Goal: Task Accomplishment & Management: Manage account settings

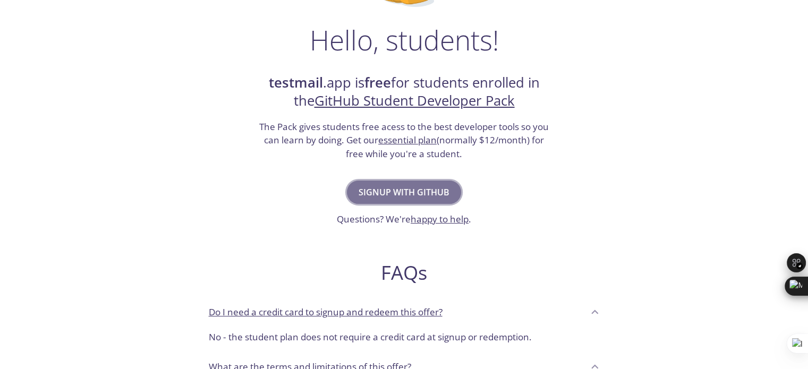
click at [376, 190] on span "Signup with GitHub" at bounding box center [404, 192] width 91 height 15
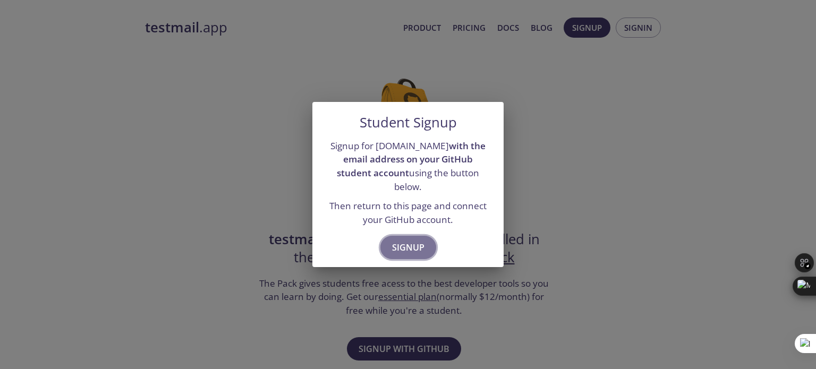
click at [410, 236] on button "Signup" at bounding box center [409, 247] width 56 height 23
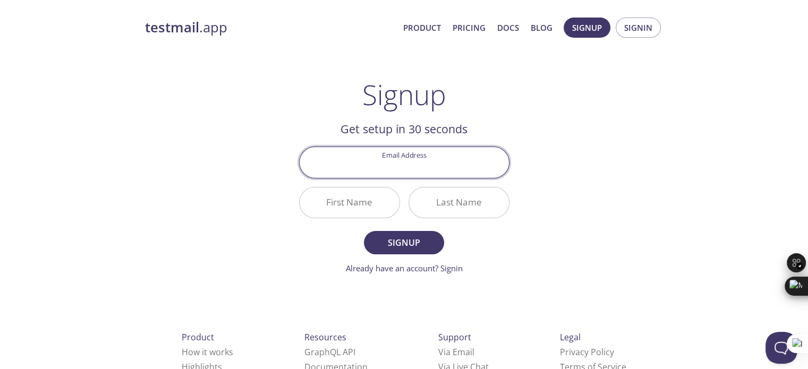
click at [394, 160] on input "Email Address" at bounding box center [404, 162] width 209 height 30
click at [377, 171] on input "[EMAIL_ADDRESS][DOMAIN_NAME]" at bounding box center [404, 162] width 209 height 30
type input "[EMAIL_ADDRESS][DOMAIN_NAME]"
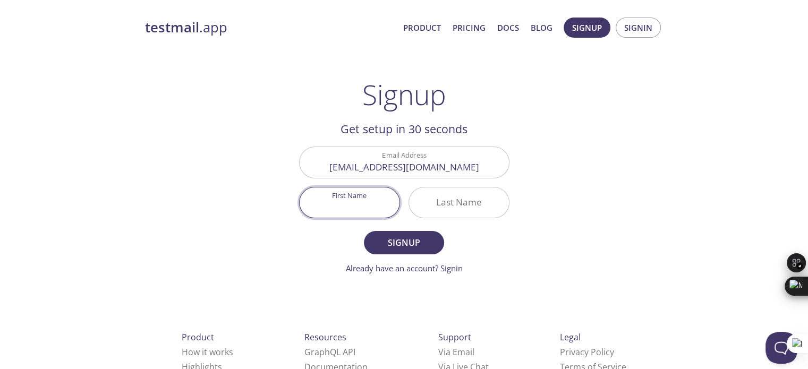
click at [376, 189] on input "First Name" at bounding box center [350, 203] width 100 height 30
type input "[DEMOGRAPHIC_DATA]"
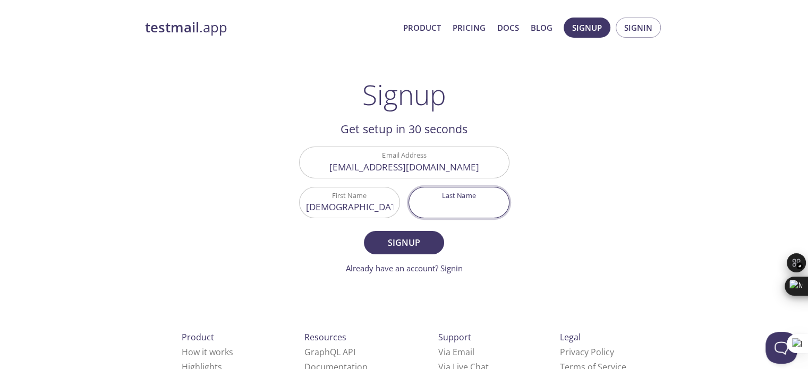
click at [455, 203] on input "Last Name" at bounding box center [459, 203] width 100 height 30
type input "[PERSON_NAME]"
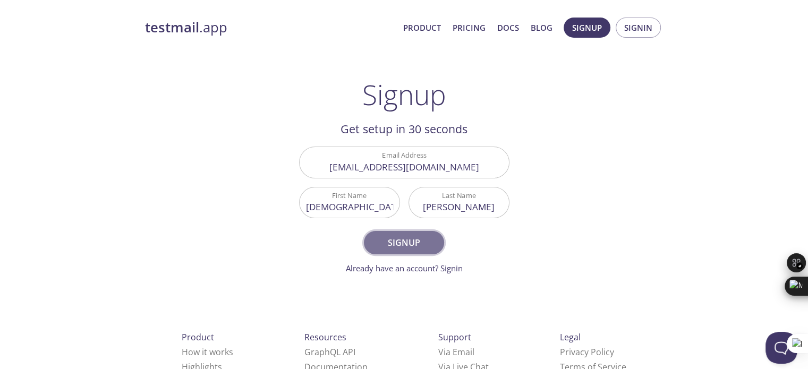
click at [425, 244] on span "Signup" at bounding box center [404, 242] width 56 height 15
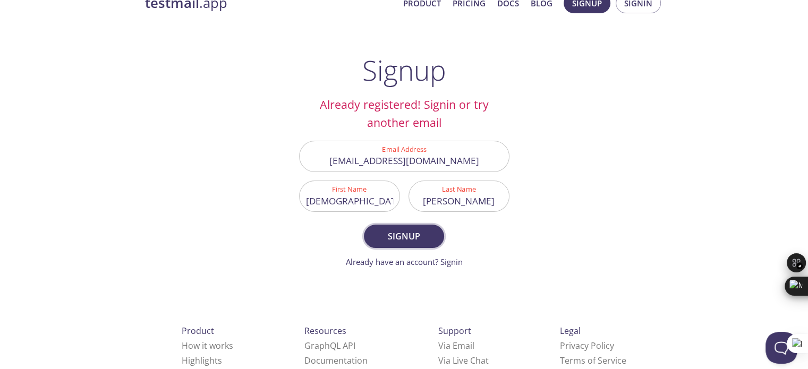
scroll to position [25, 0]
click at [461, 264] on link "Already have an account? Signin" at bounding box center [404, 261] width 117 height 11
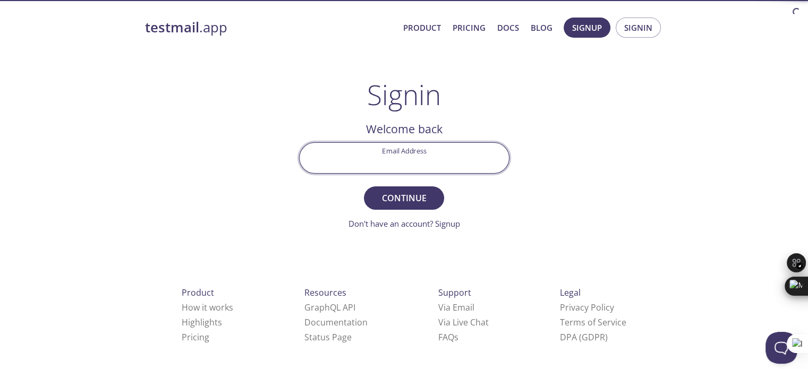
click at [437, 165] on input "Email Address" at bounding box center [404, 158] width 209 height 30
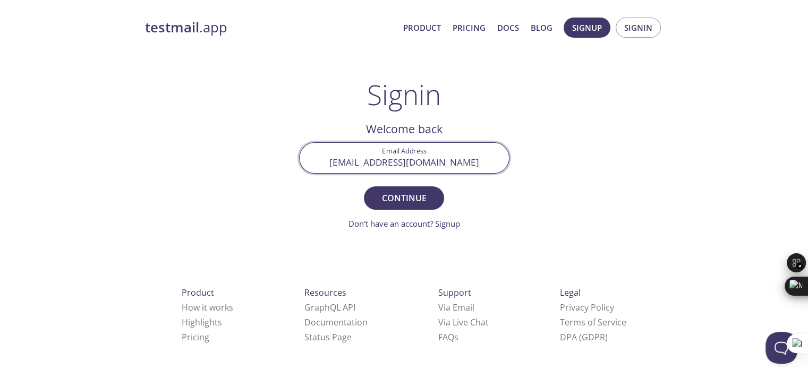
click at [381, 164] on input "[EMAIL_ADDRESS][DOMAIN_NAME]" at bounding box center [404, 158] width 209 height 30
type input "[EMAIL_ADDRESS][DOMAIN_NAME]"
click at [364, 187] on button "Continue" at bounding box center [404, 198] width 80 height 23
click at [388, 157] on input "Signin Security Code" at bounding box center [404, 158] width 209 height 30
paste input "NC35VPF"
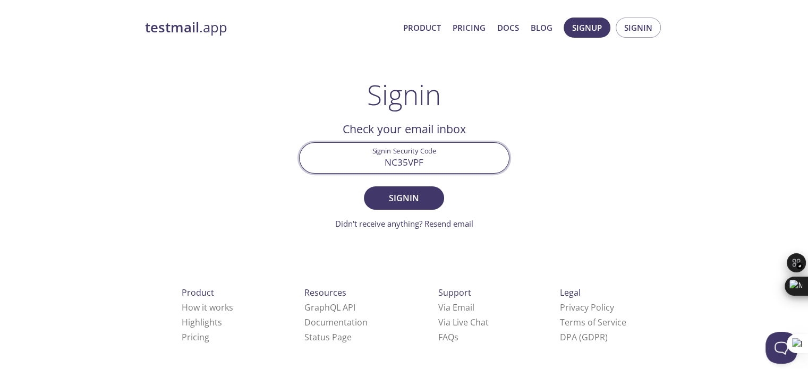
type input "NC35VPF"
click at [364, 187] on button "Signin" at bounding box center [404, 198] width 80 height 23
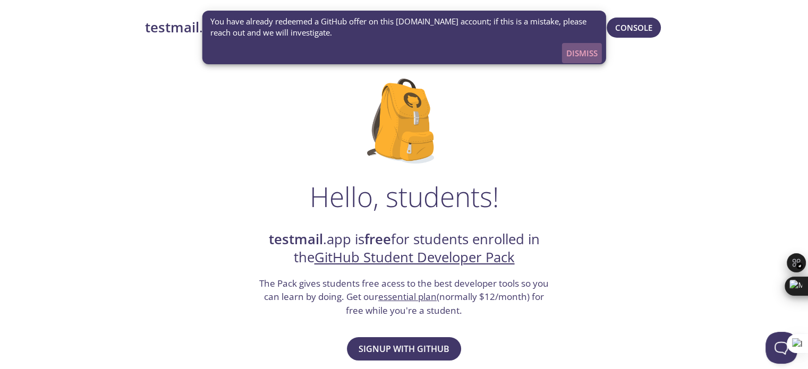
click at [572, 50] on span "Dismiss" at bounding box center [582, 53] width 31 height 14
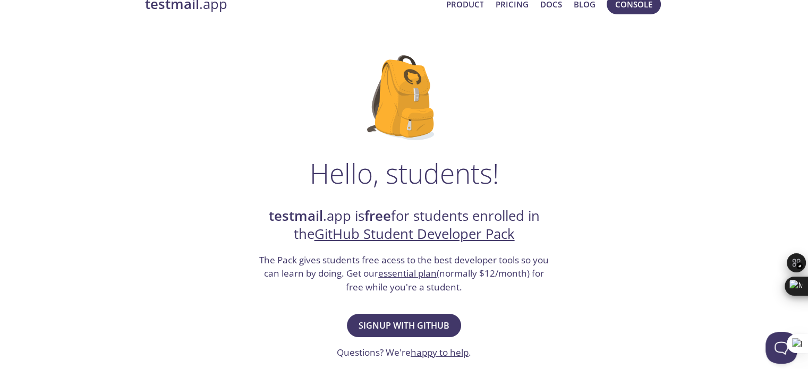
scroll to position [19, 0]
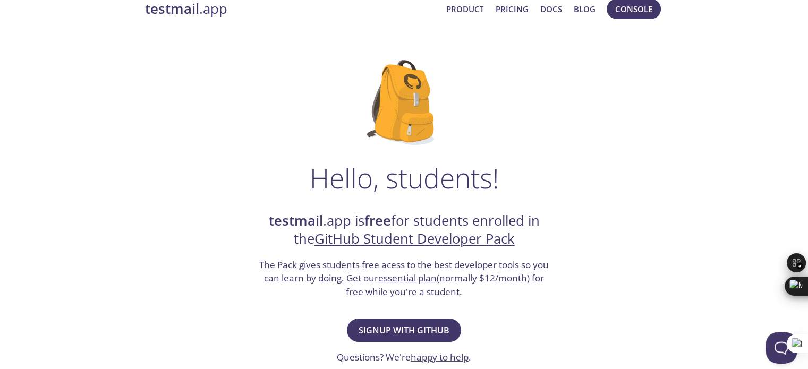
click at [430, 238] on link "GitHub Student Developer Pack" at bounding box center [415, 239] width 200 height 19
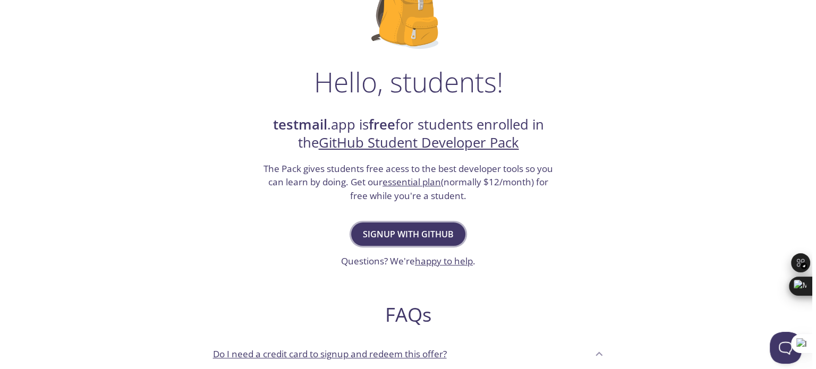
scroll to position [0, 0]
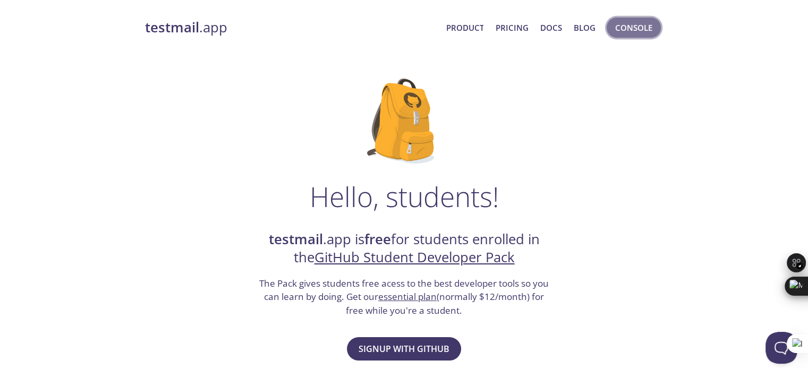
click at [635, 31] on span "Console" at bounding box center [634, 28] width 37 height 14
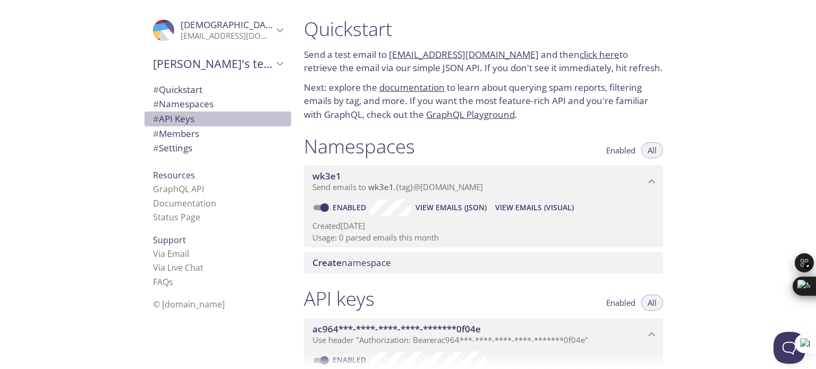
click at [197, 120] on span "# API Keys" at bounding box center [218, 119] width 130 height 14
